Goal: Task Accomplishment & Management: Manage account settings

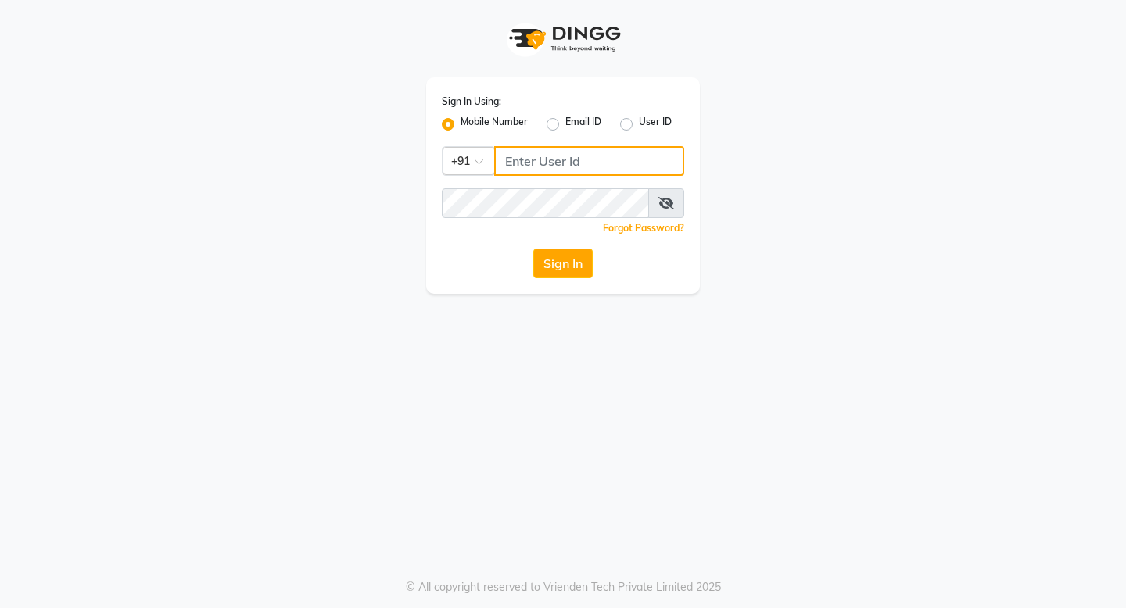
type input "9728722000"
click at [745, 206] on div "Sign In Using: Mobile Number Email ID User ID Country Code × [PHONE_NUMBER] Rem…" at bounding box center [562, 147] width 891 height 294
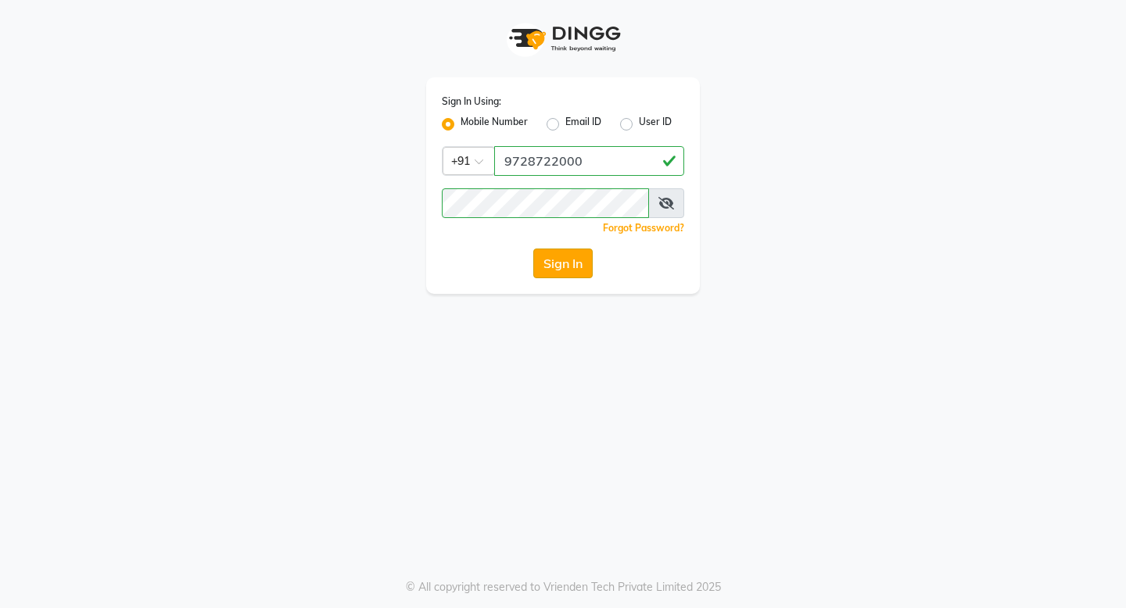
click at [550, 271] on button "Sign In" at bounding box center [562, 264] width 59 height 30
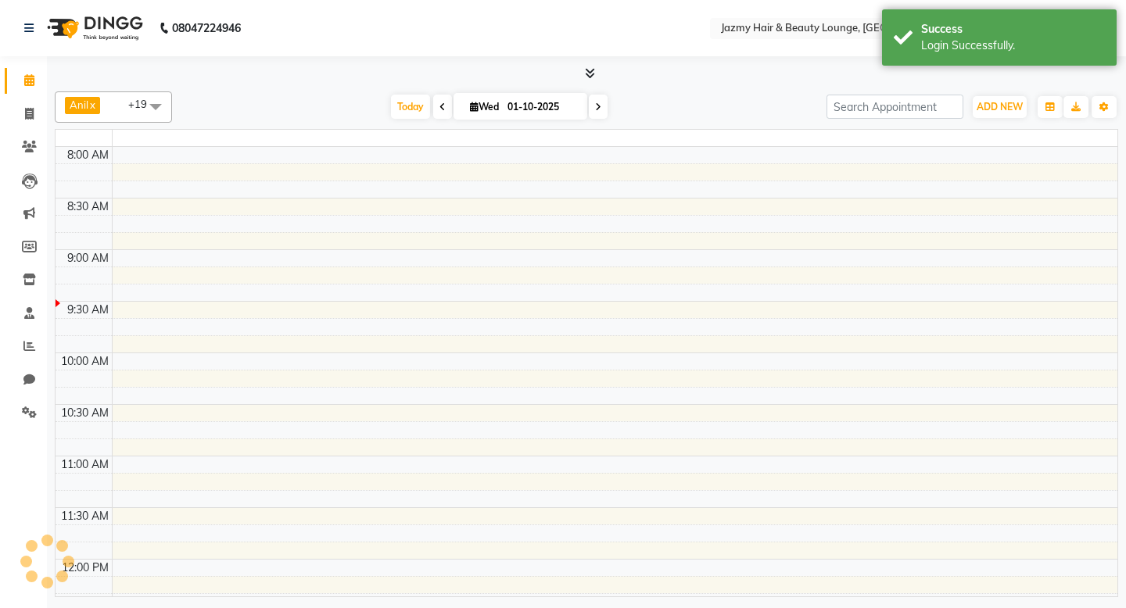
select select "en"
